Goal: Information Seeking & Learning: Learn about a topic

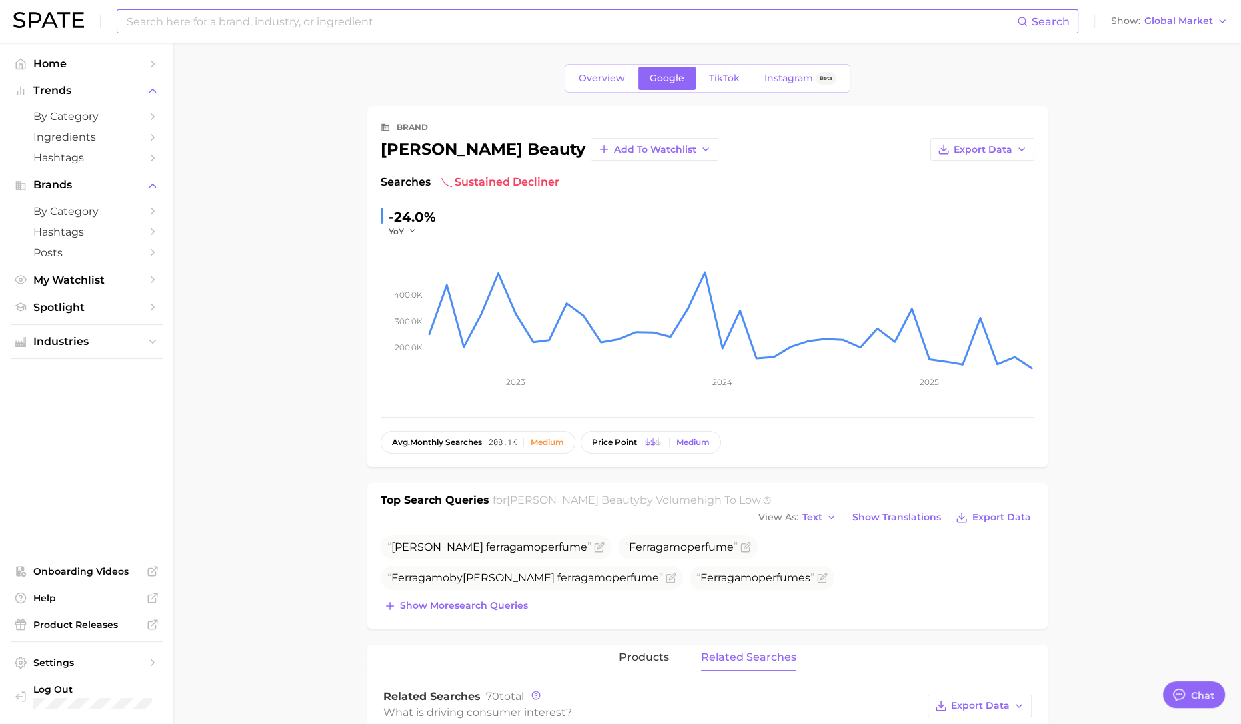
click at [434, 15] on input at bounding box center [571, 21] width 892 height 23
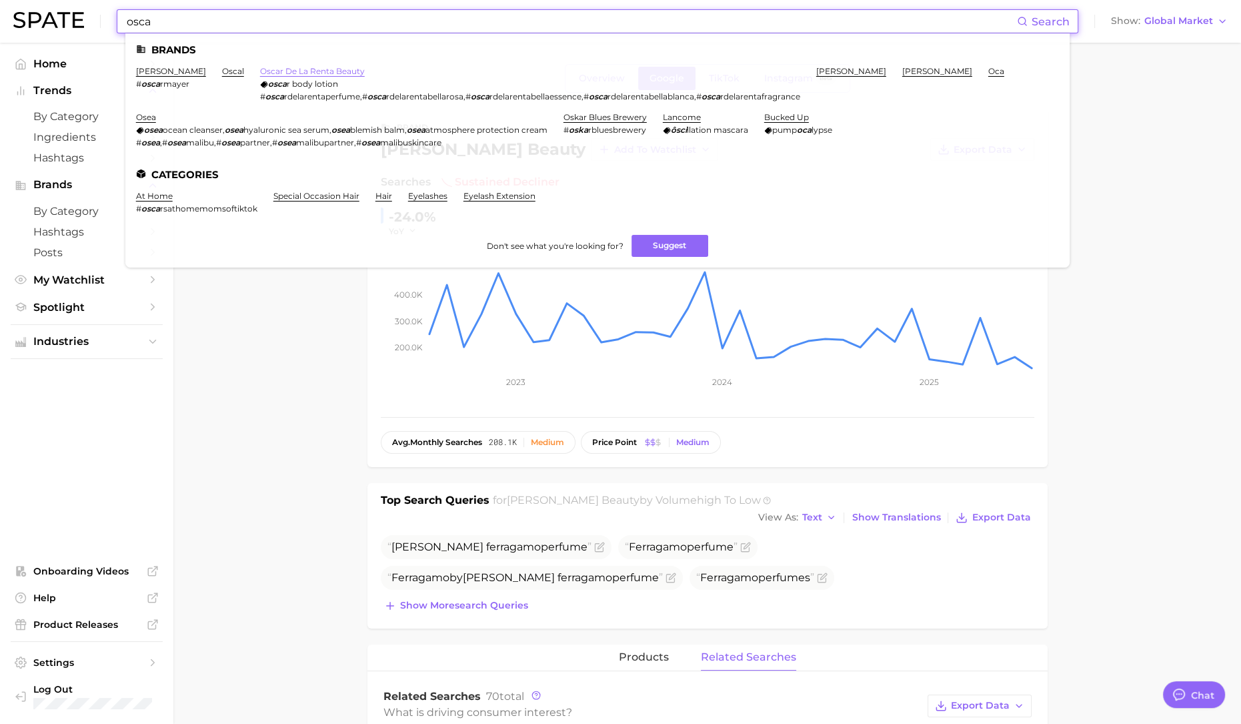
type input "osca"
click at [313, 68] on link "oscar de la renta beauty" at bounding box center [312, 71] width 105 height 10
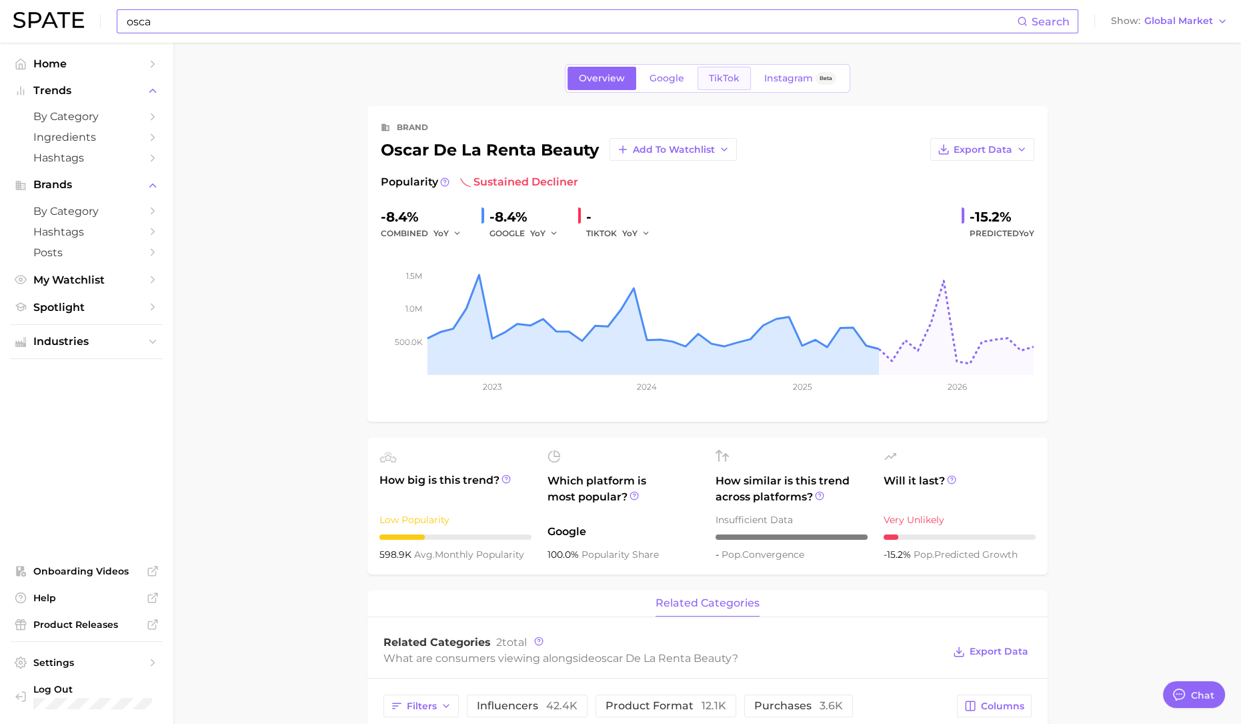
click at [732, 75] on span "TikTok" at bounding box center [724, 78] width 31 height 11
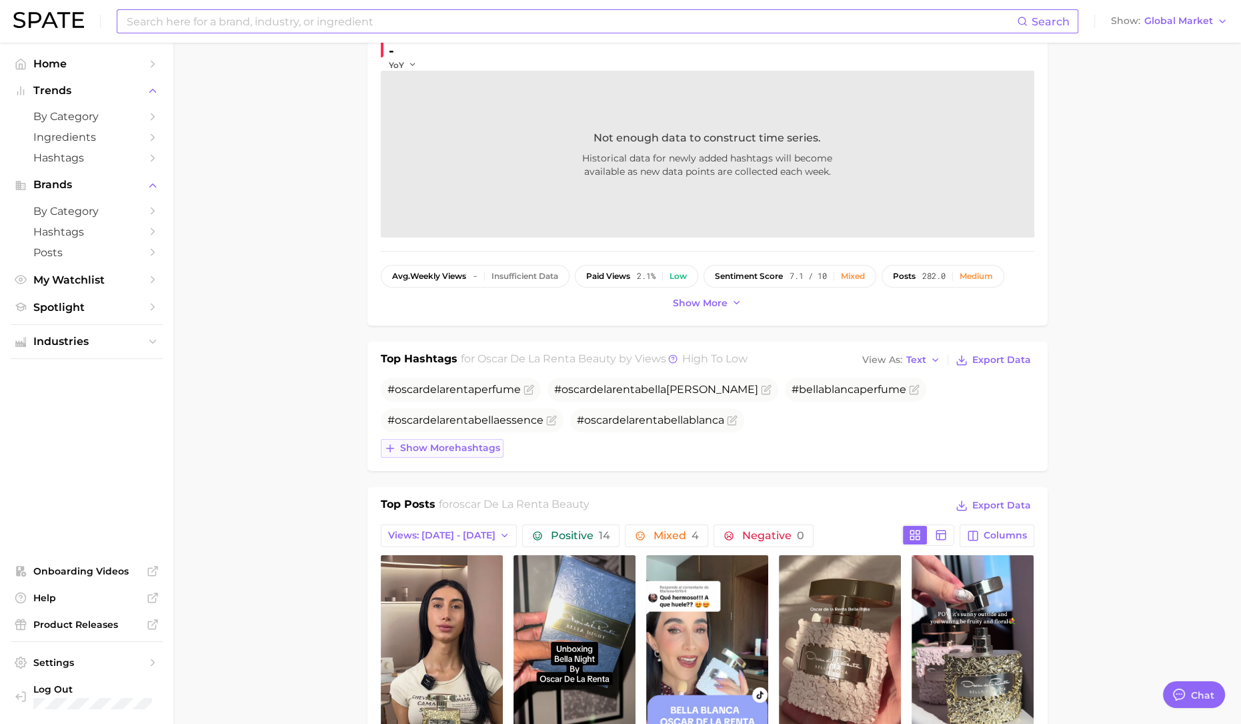
click at [493, 446] on span "Show more hashtags" at bounding box center [450, 447] width 100 height 11
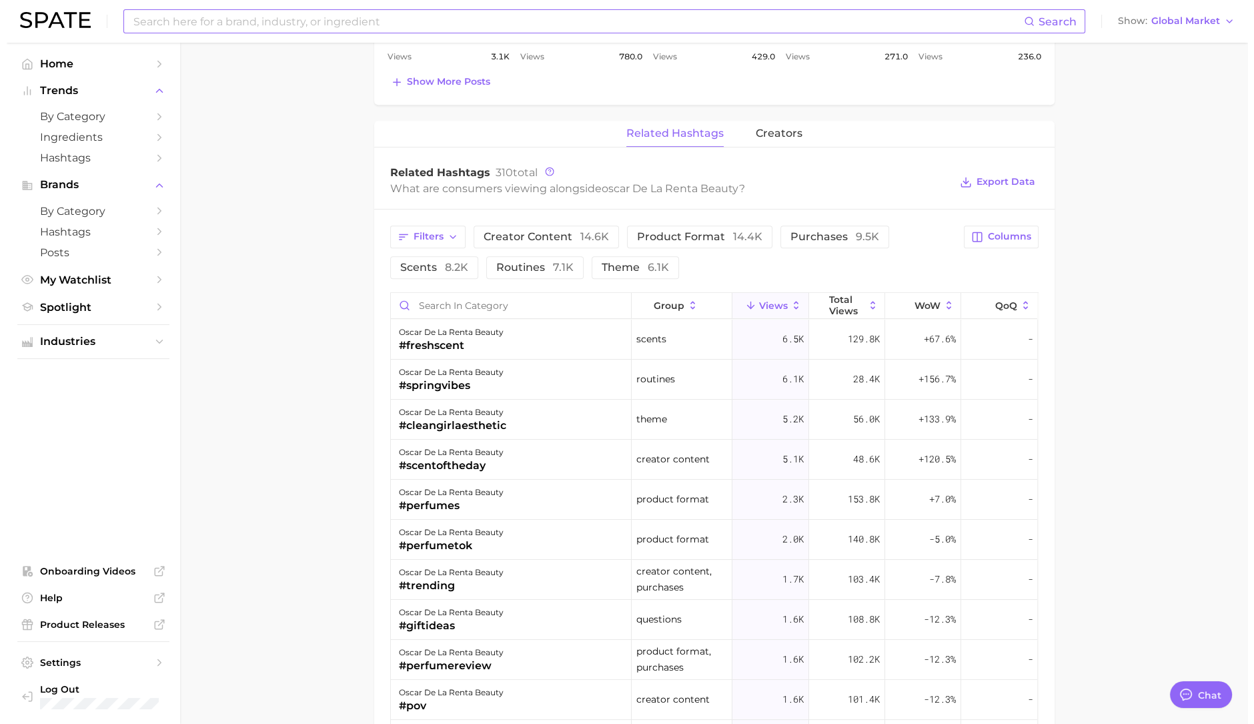
scroll to position [917, 0]
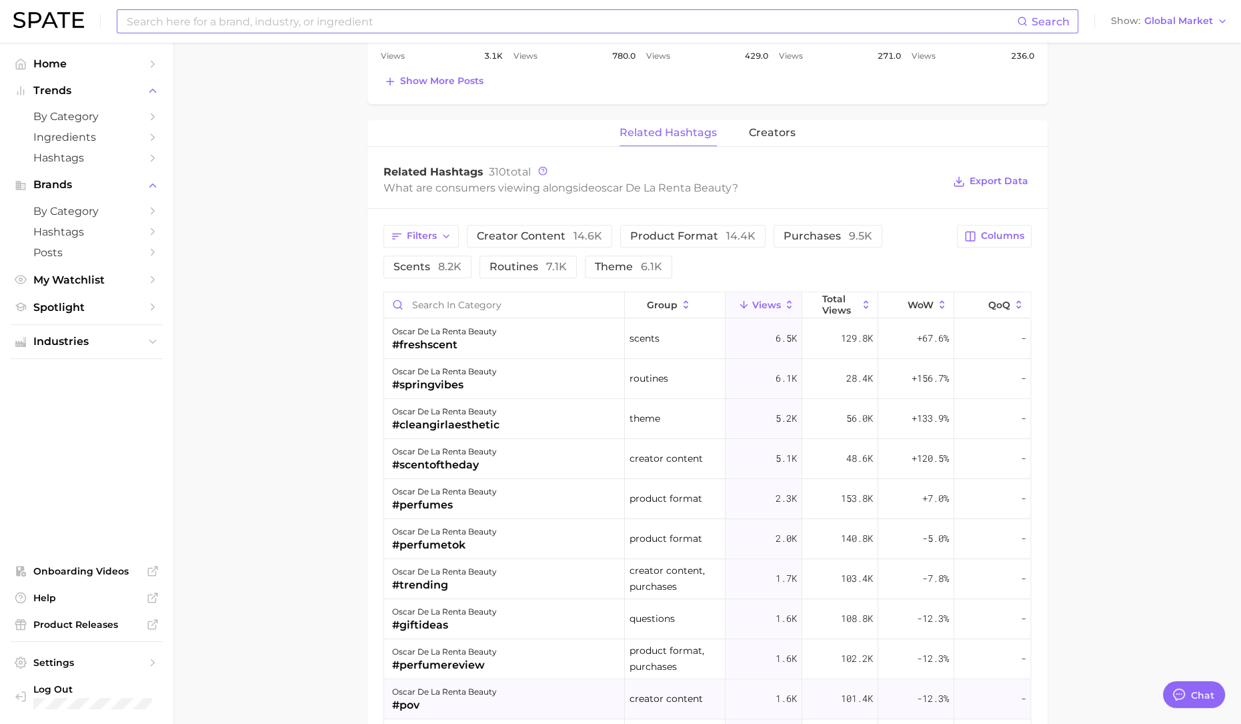
click at [528, 686] on div "oscar de la renta beauty #pov" at bounding box center [504, 699] width 241 height 40
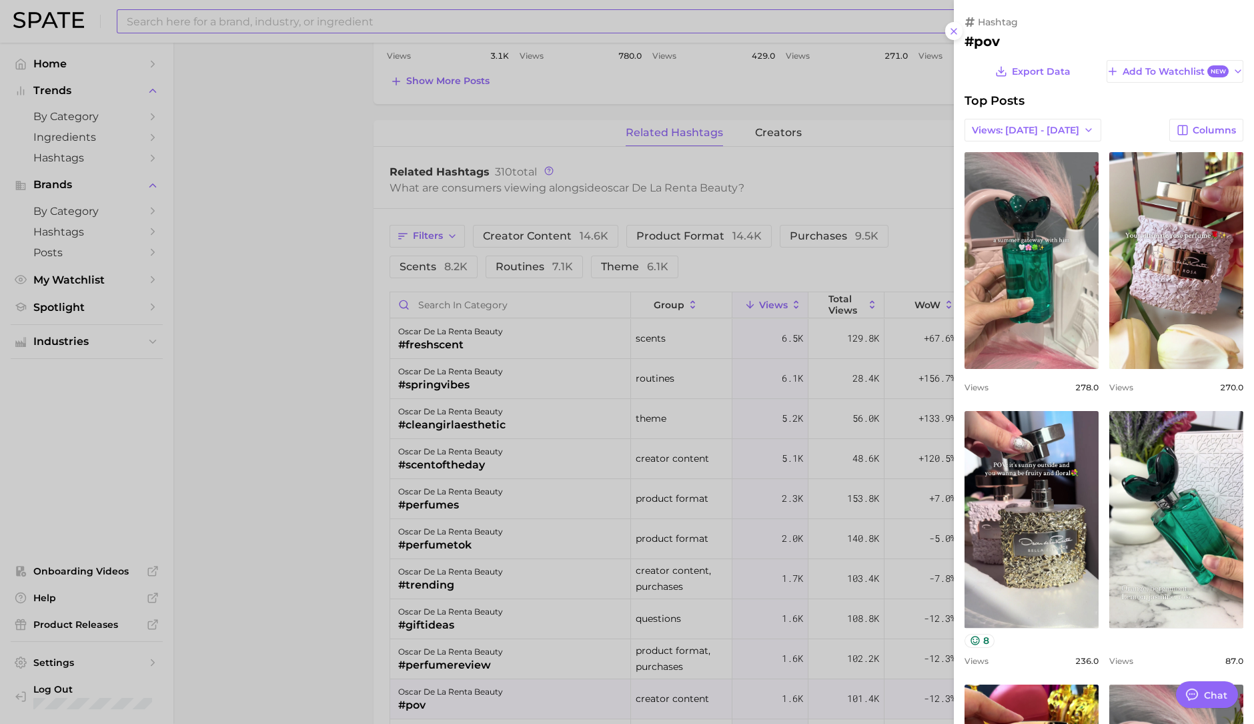
scroll to position [0, 0]
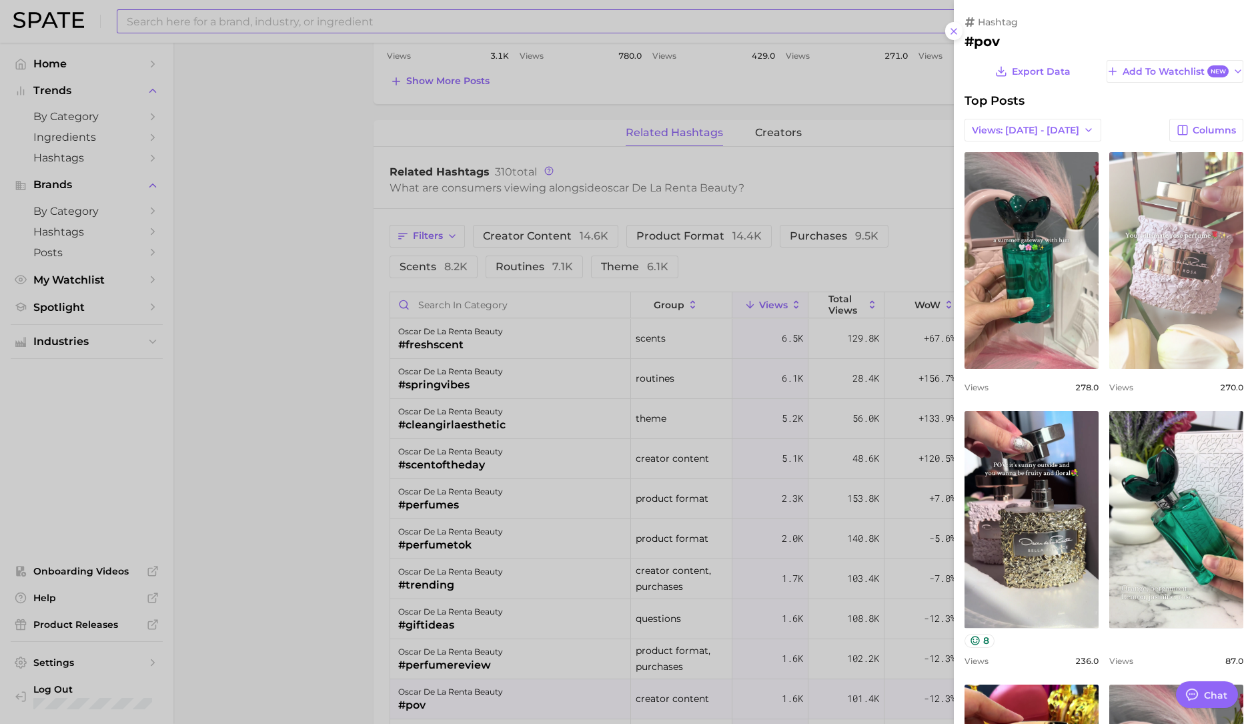
click at [1172, 270] on link "view post on TikTok" at bounding box center [1176, 260] width 134 height 217
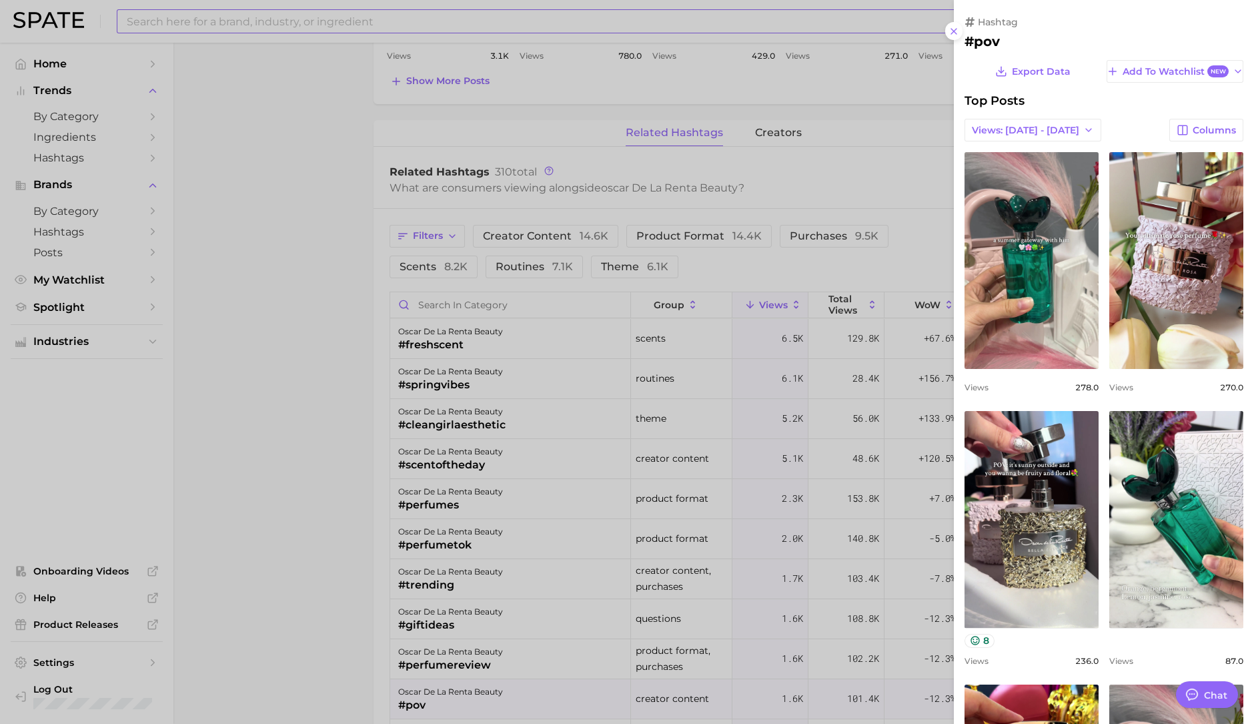
click at [275, 306] on div at bounding box center [627, 362] width 1254 height 724
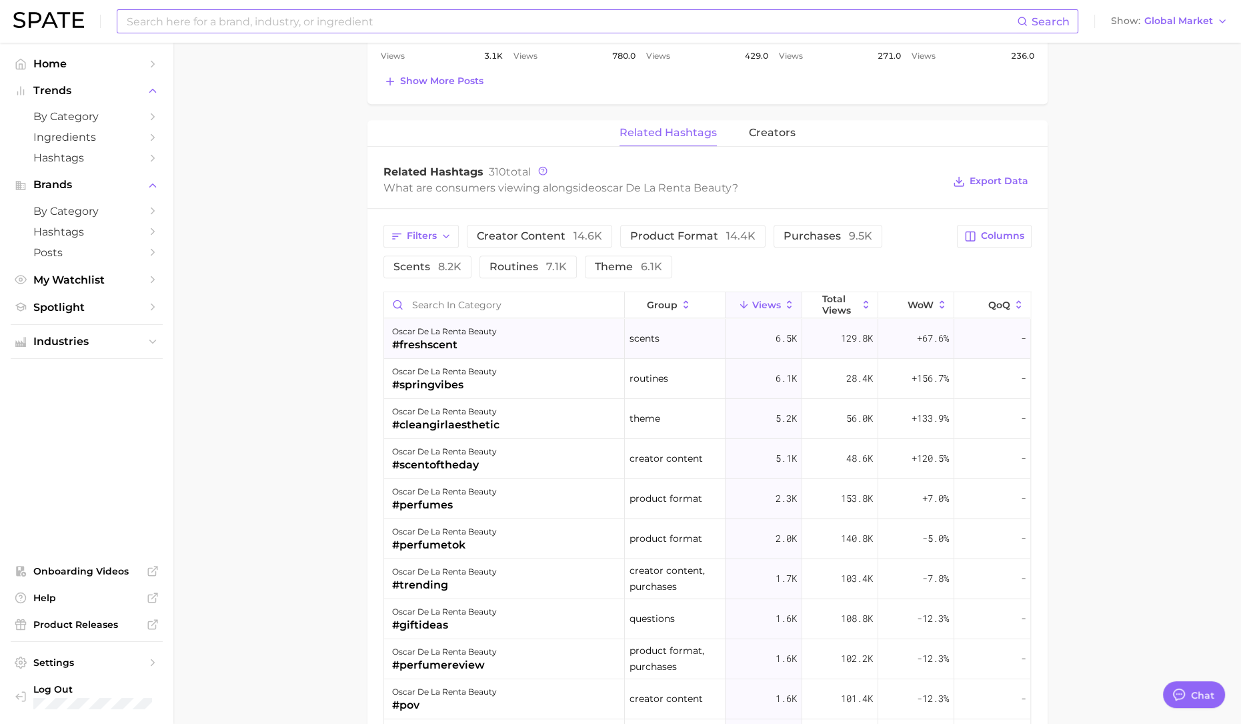
click at [442, 342] on div "#freshscent" at bounding box center [444, 345] width 105 height 16
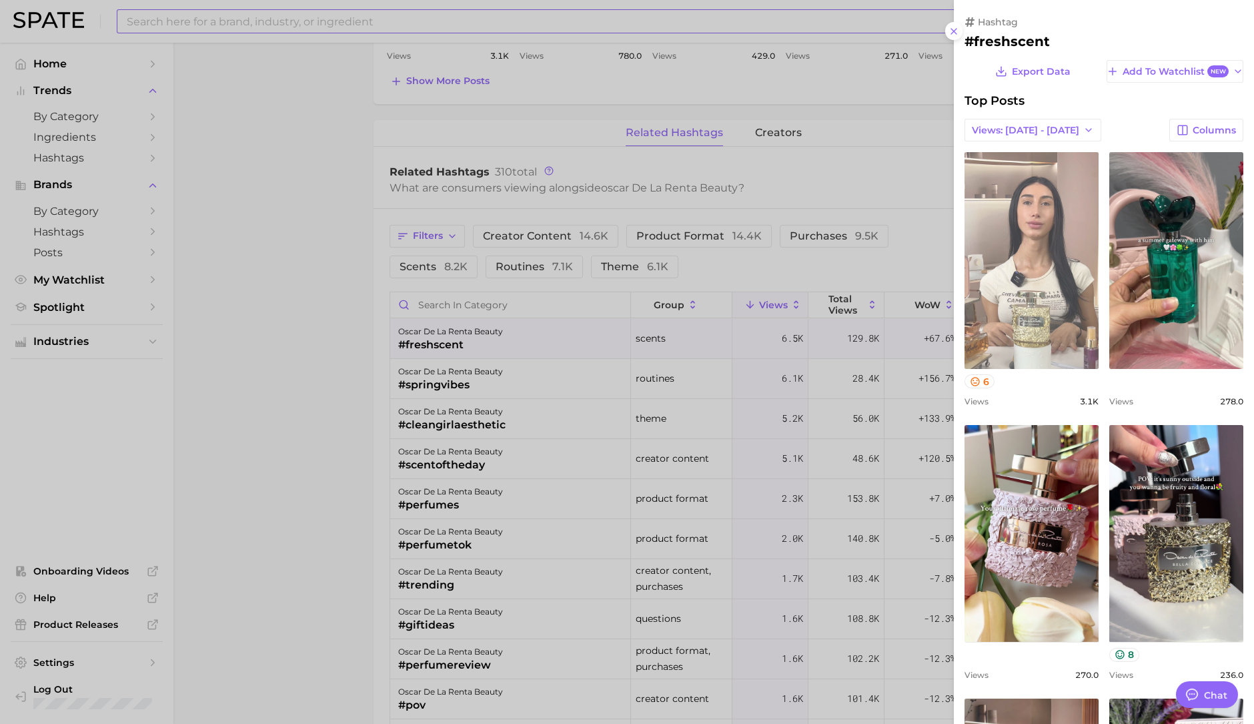
click at [1051, 268] on link "view post on TikTok" at bounding box center [1032, 260] width 134 height 217
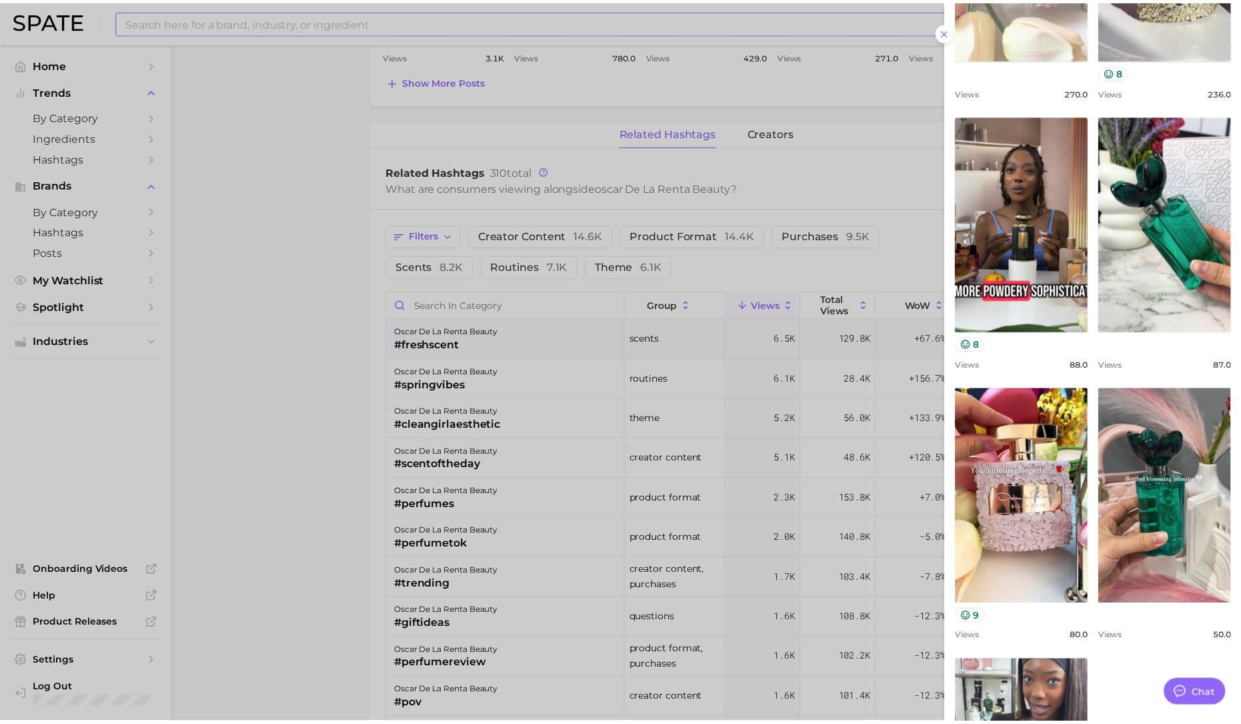
scroll to position [819, 0]
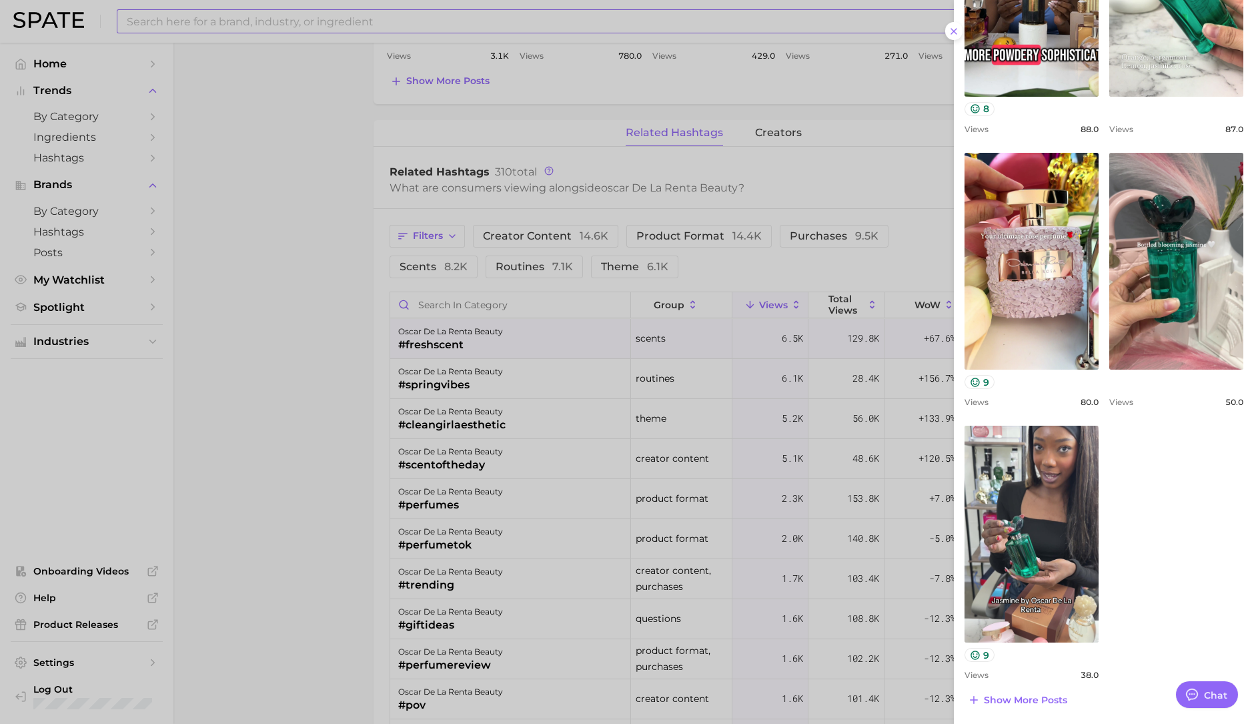
click at [290, 490] on div at bounding box center [627, 362] width 1254 height 724
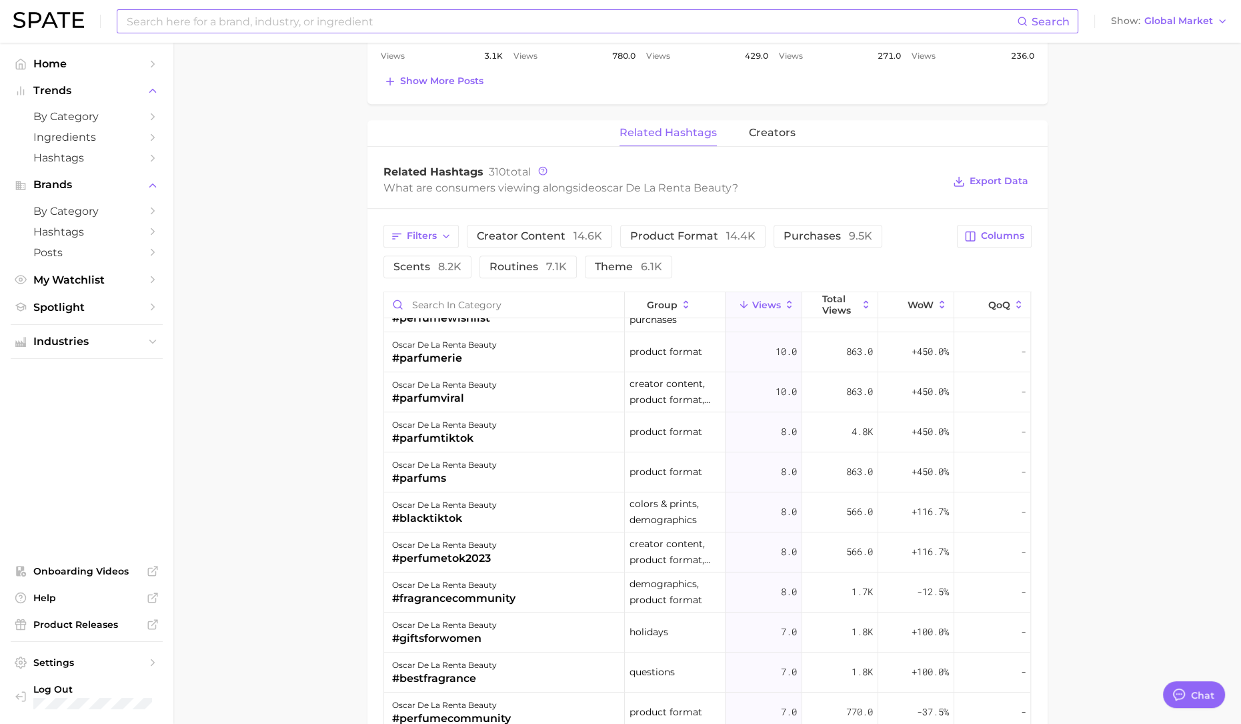
scroll to position [7505, 0]
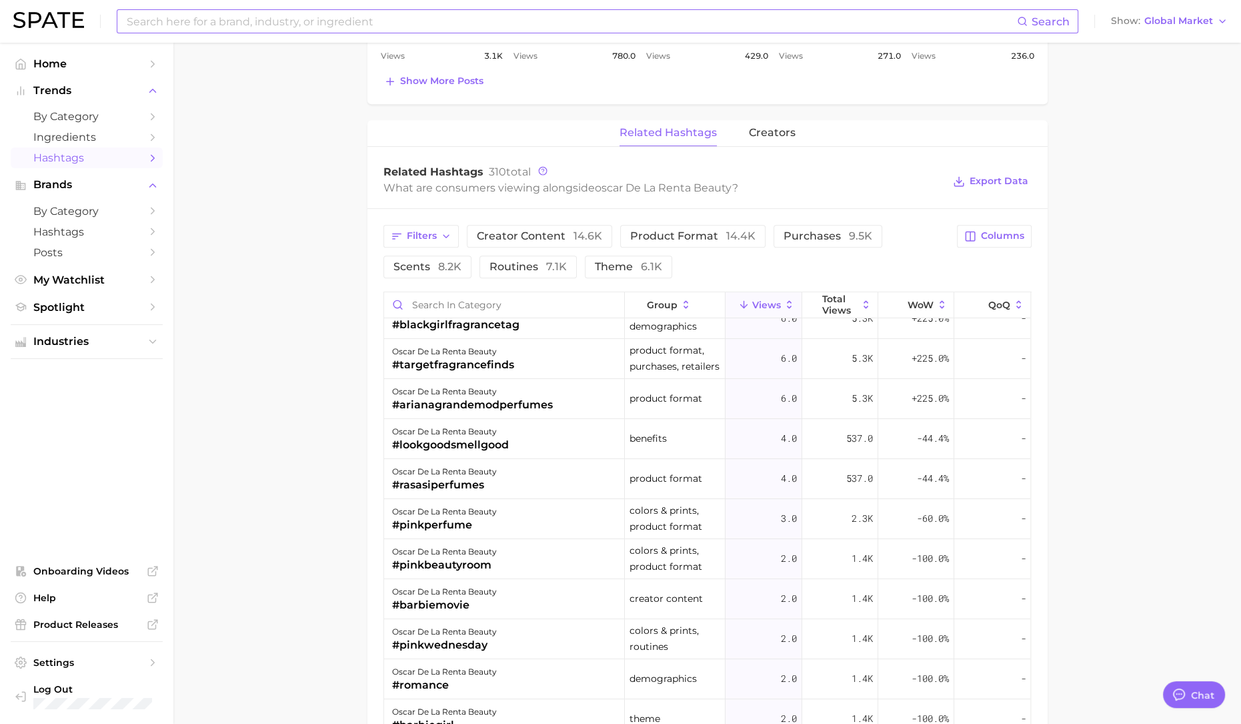
click at [89, 155] on span "Hashtags" at bounding box center [86, 157] width 107 height 13
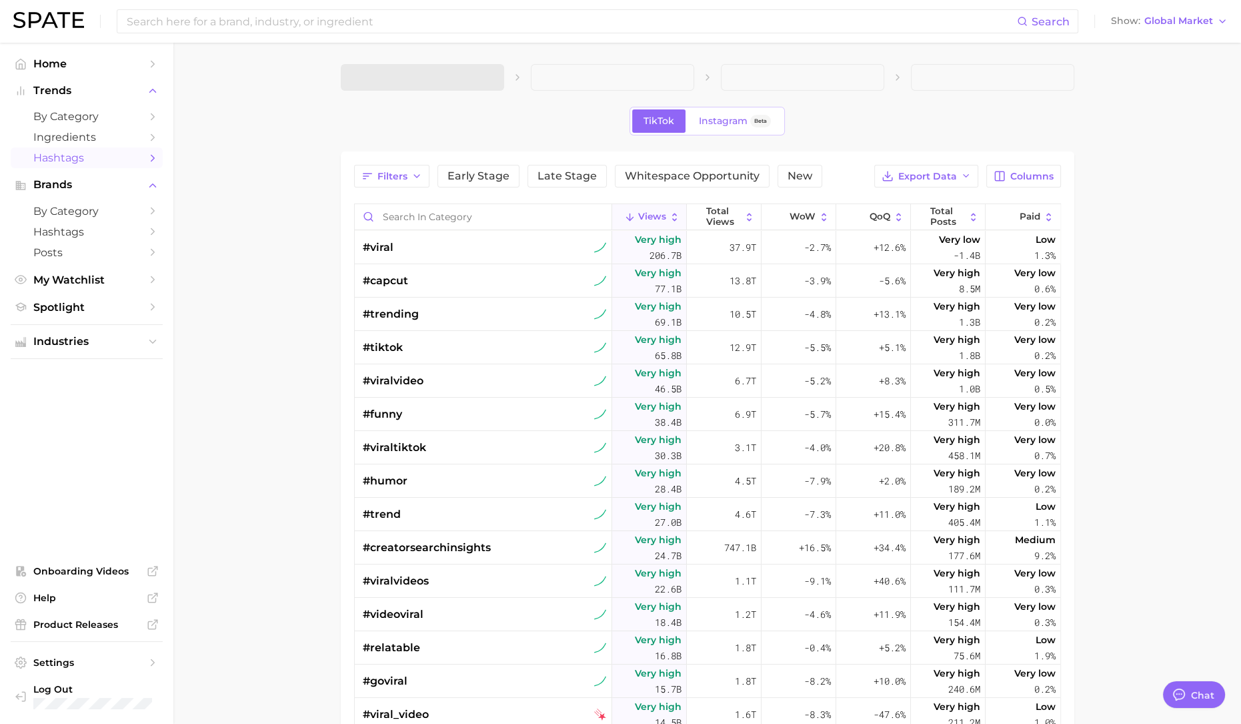
click at [476, 71] on span at bounding box center [422, 77] width 163 height 27
click at [474, 72] on span at bounding box center [422, 77] width 163 height 27
click at [1188, 18] on span "Global Market" at bounding box center [1179, 20] width 69 height 7
click at [1155, 37] on span "[GEOGRAPHIC_DATA]" at bounding box center [1166, 42] width 103 height 11
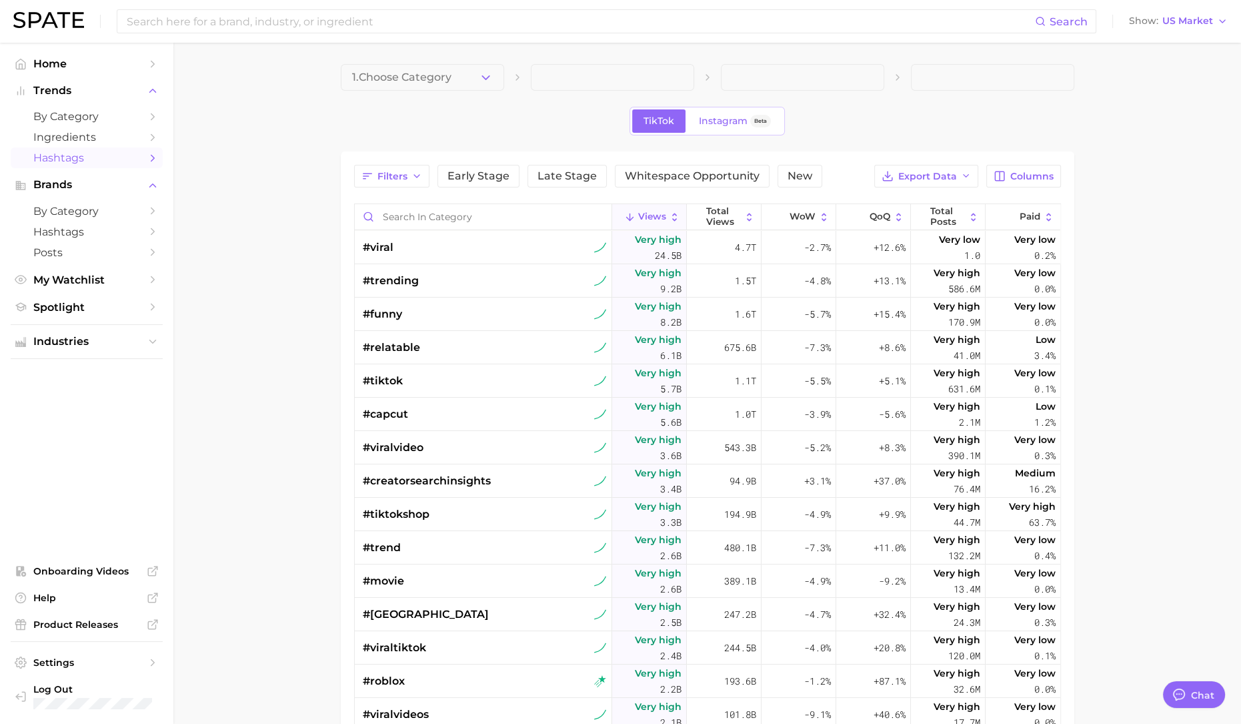
click at [494, 83] on button "1. Choose Category" at bounding box center [422, 77] width 163 height 27
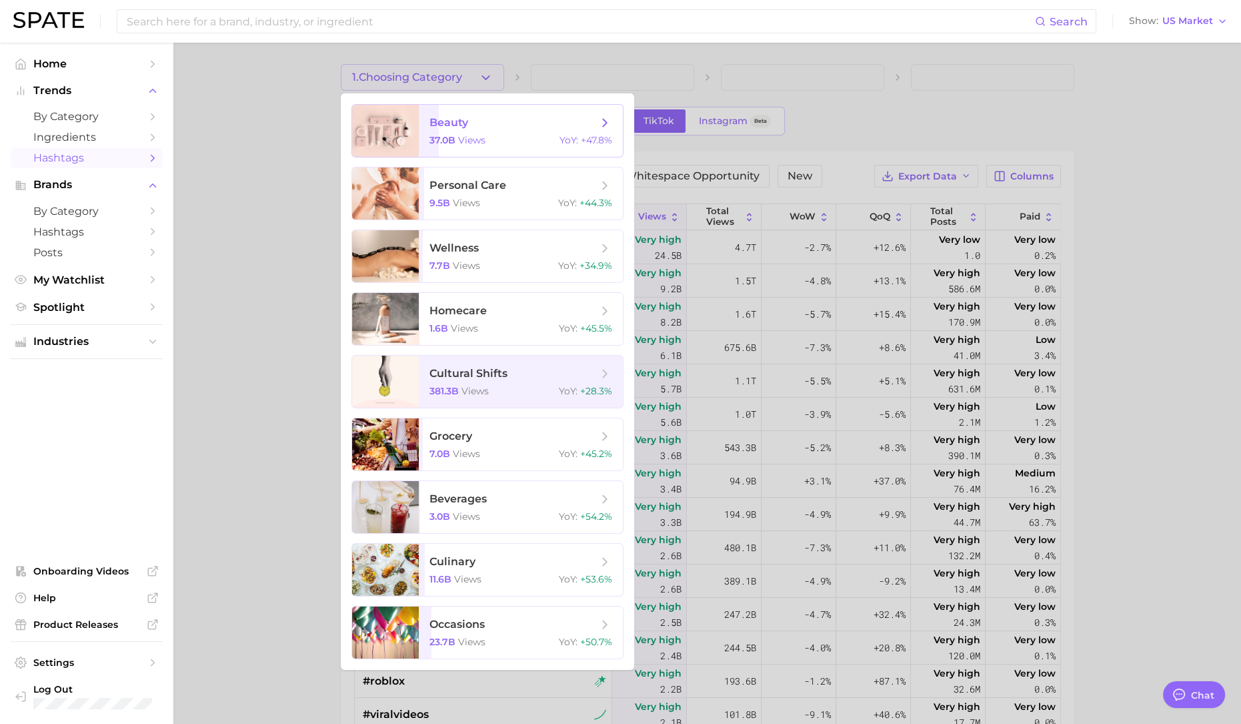
click at [471, 130] on span "beauty 37.0b views YoY : +47.8%" at bounding box center [521, 131] width 204 height 52
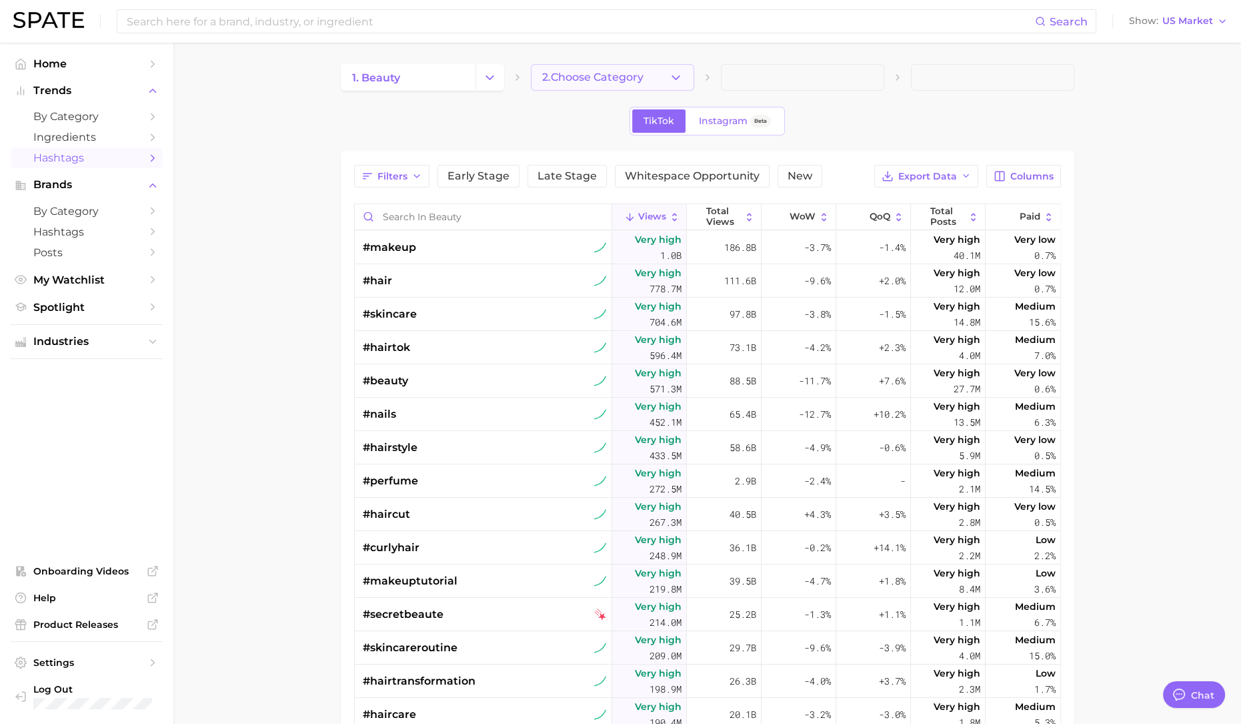
click at [593, 88] on button "2. Choose Category" at bounding box center [612, 77] width 163 height 27
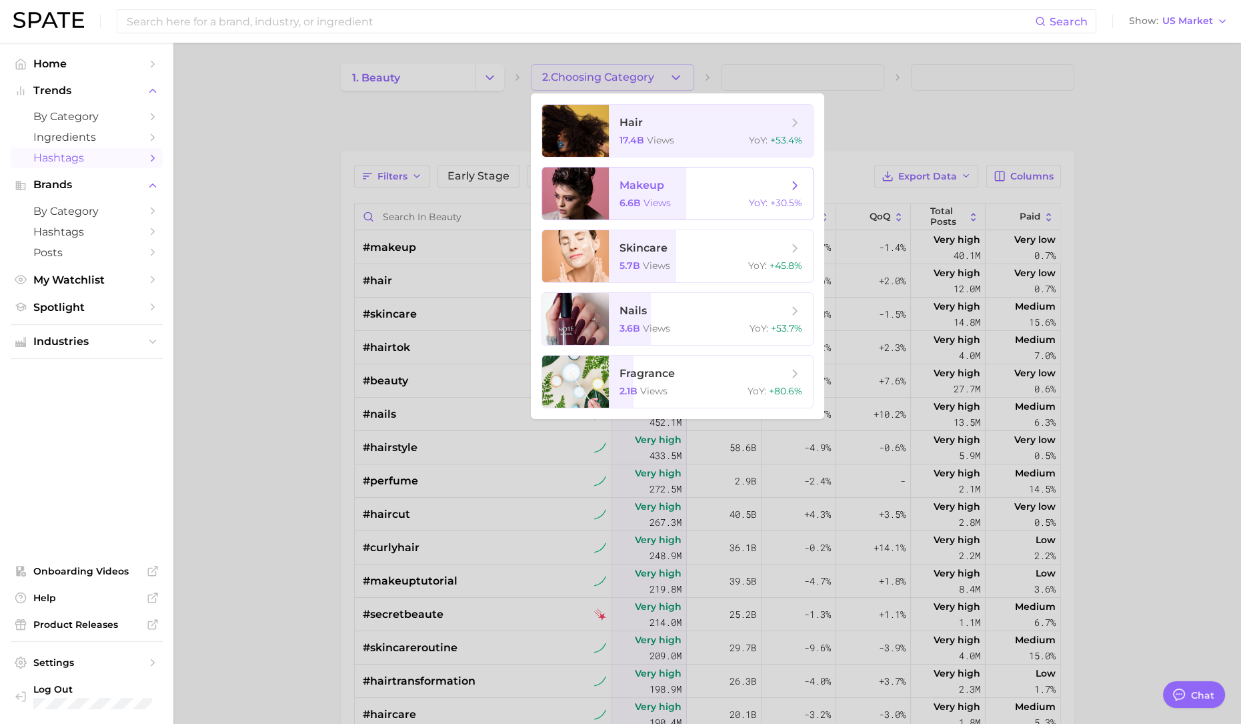
click at [670, 191] on span "makeup" at bounding box center [704, 185] width 168 height 15
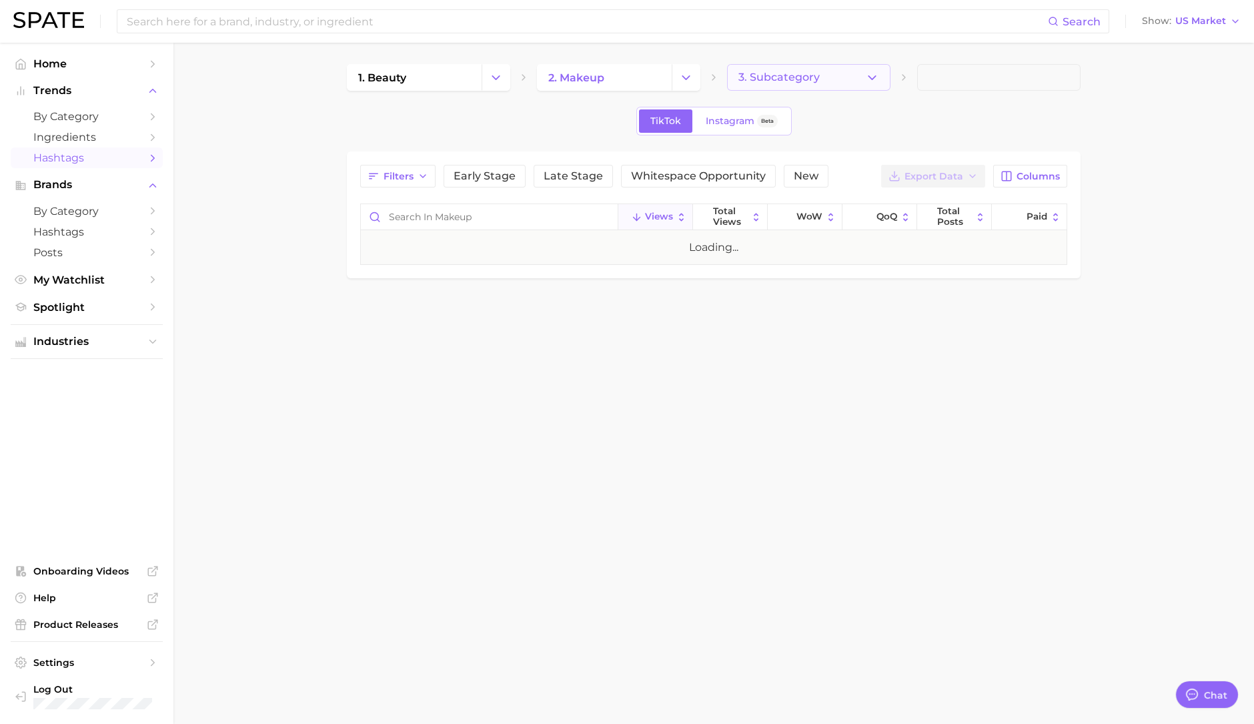
click at [812, 74] on span "3. Subcategory" at bounding box center [778, 77] width 81 height 12
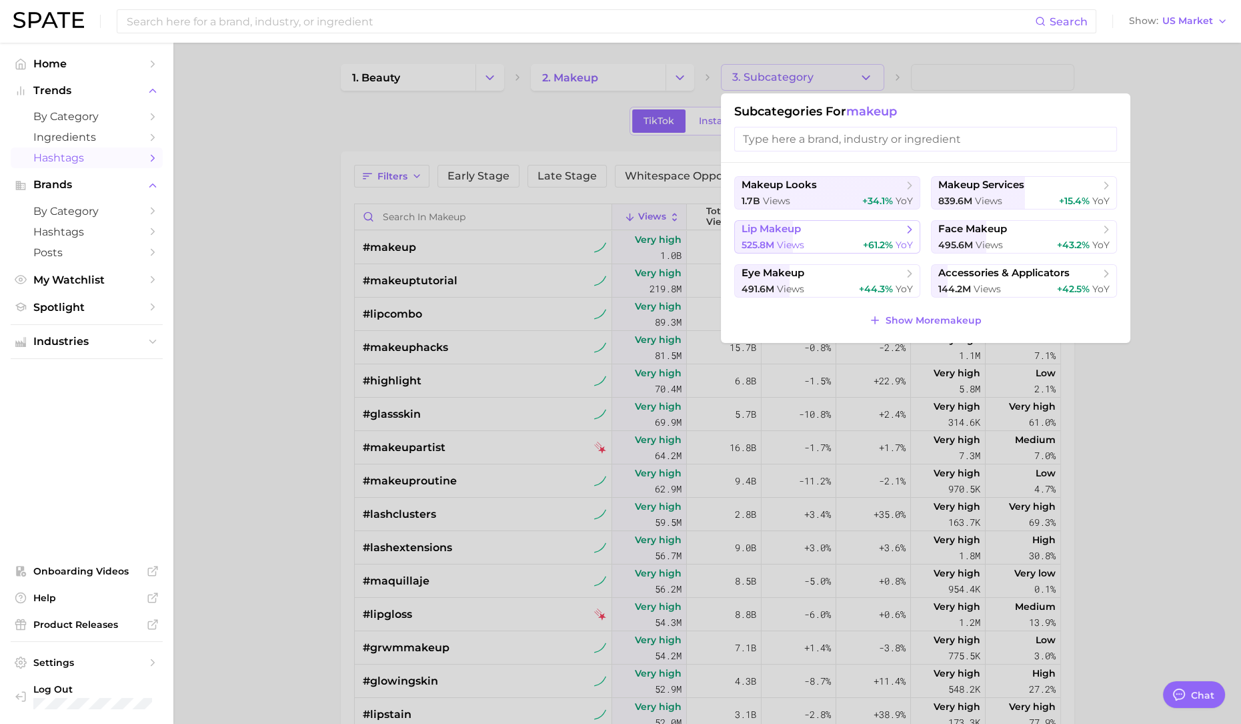
click at [792, 239] on span "views" at bounding box center [790, 245] width 27 height 12
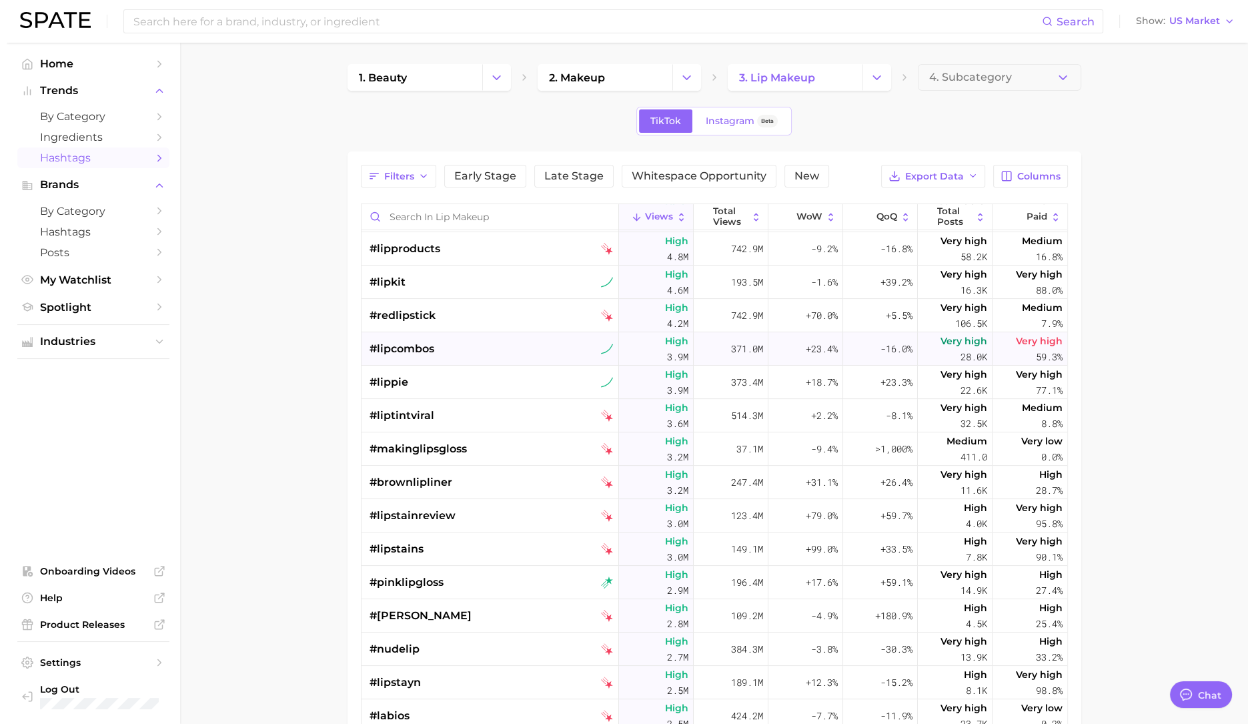
scroll to position [500, 0]
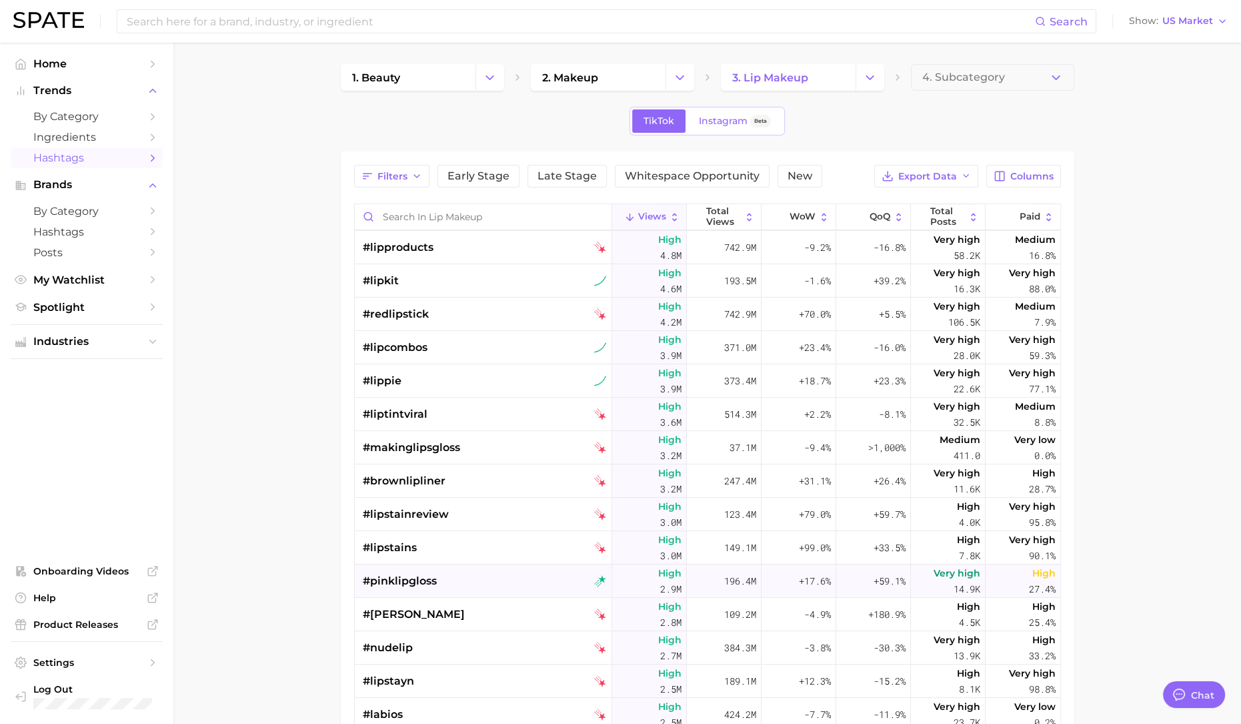
click at [506, 570] on div "#pinklipgloss" at bounding box center [485, 580] width 244 height 33
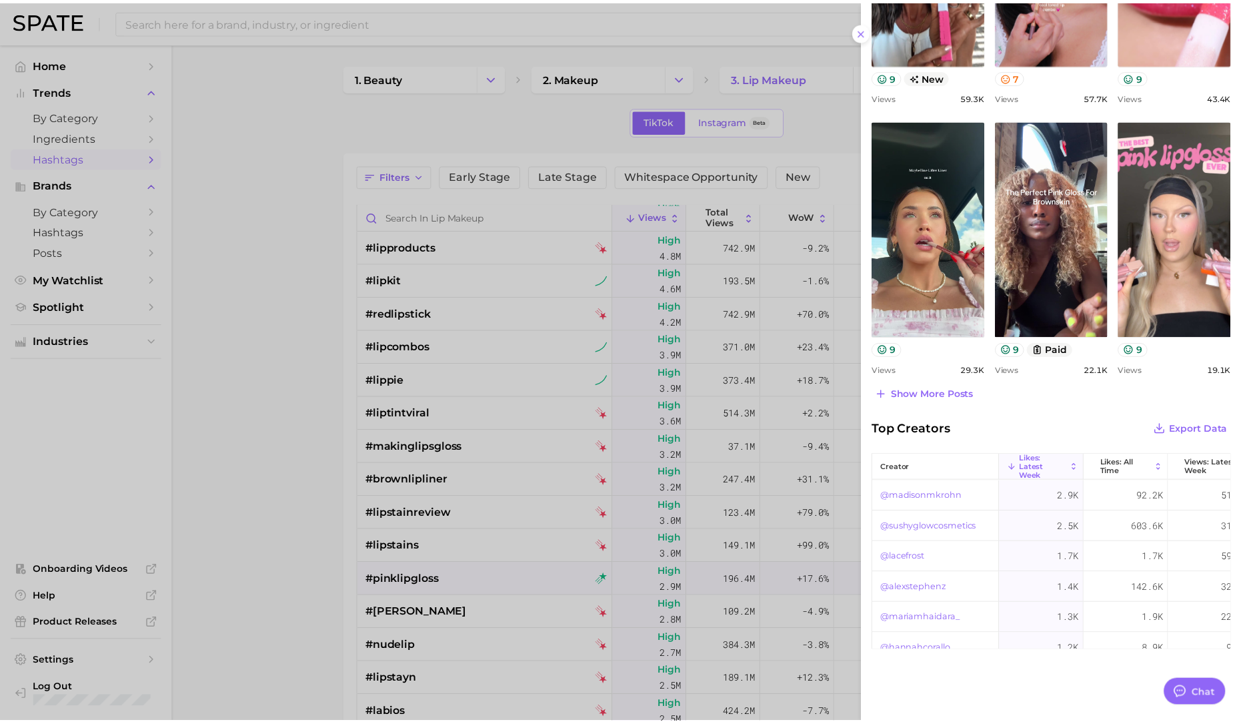
scroll to position [514, 0]
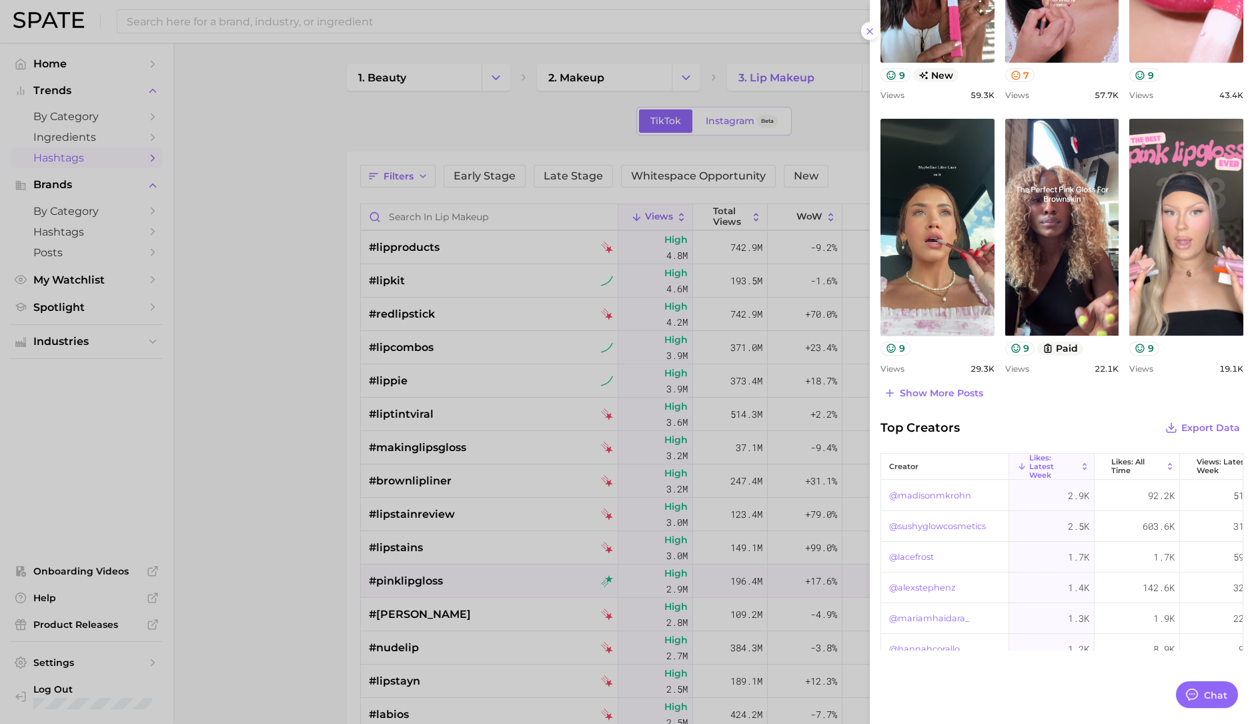
click at [281, 228] on div at bounding box center [627, 362] width 1254 height 724
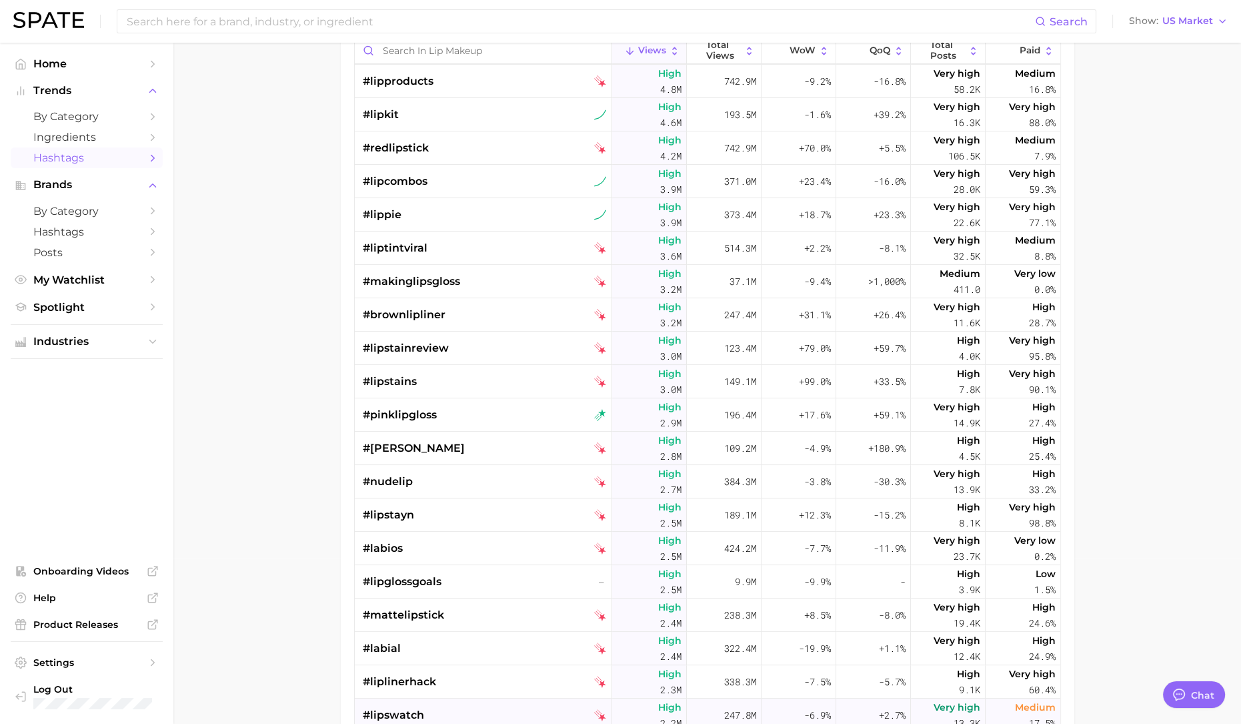
scroll to position [917, 0]
